Goal: Task Accomplishment & Management: Manage account settings

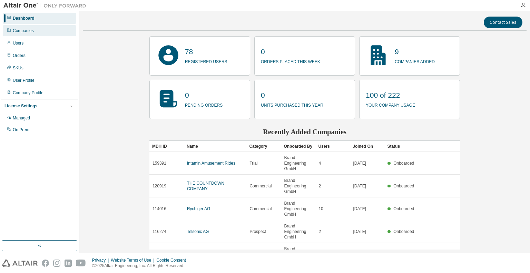
click at [33, 31] on div "Companies" at bounding box center [23, 31] width 21 height 6
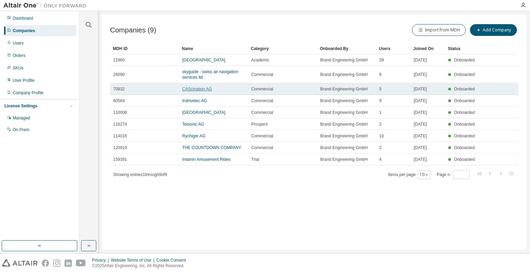
click at [198, 88] on link "CAScination AG" at bounding box center [197, 89] width 30 height 5
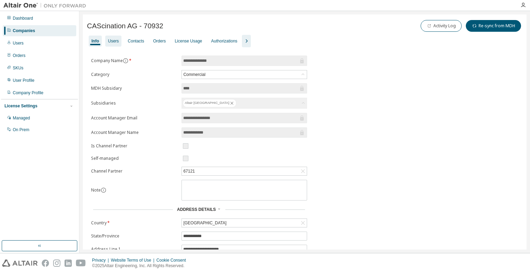
click at [113, 43] on div "Users" at bounding box center [113, 41] width 11 height 6
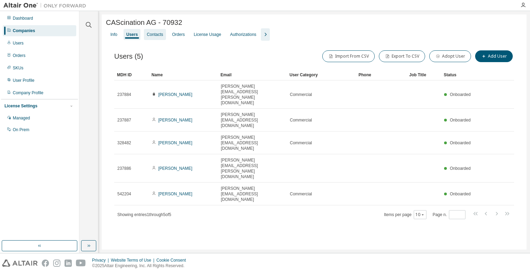
click at [150, 35] on div "Contacts" at bounding box center [155, 35] width 16 height 6
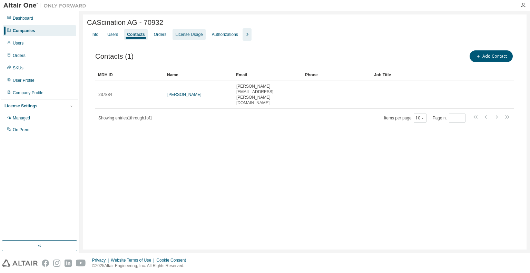
click at [183, 33] on div "License Usage" at bounding box center [188, 35] width 27 height 6
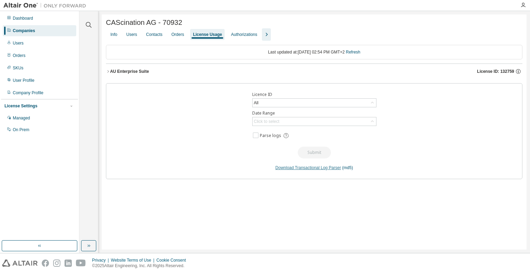
click at [317, 170] on link "Download Transactional Log Parser" at bounding box center [308, 167] width 66 height 5
click at [447, 106] on div "Licence ID All Date Range Click to select Parse logs Submit Download Transactio…" at bounding box center [314, 131] width 416 height 96
click at [251, 35] on div "Authorizations" at bounding box center [244, 35] width 26 height 6
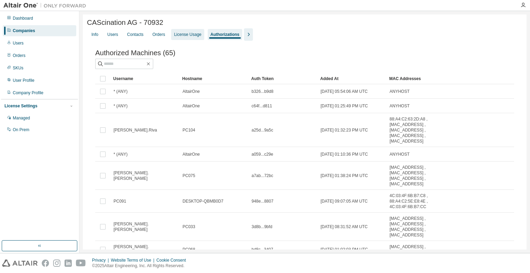
click at [183, 35] on div "License Usage" at bounding box center [187, 35] width 27 height 6
